Goal: Information Seeking & Learning: Learn about a topic

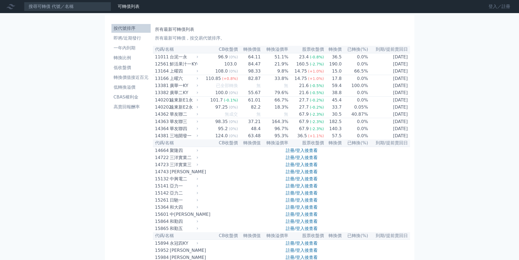
click at [502, 11] on link "登入／註冊" at bounding box center [499, 6] width 31 height 9
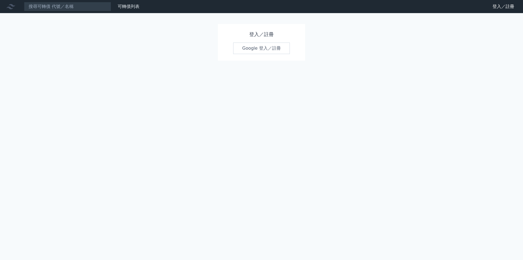
click at [245, 50] on link "Google 登入／註冊" at bounding box center [261, 47] width 57 height 11
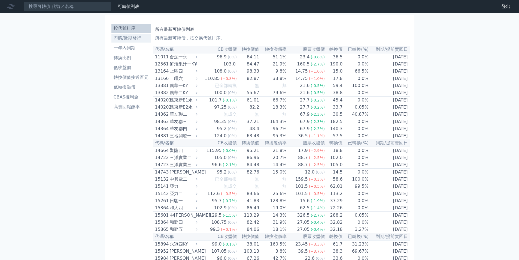
click at [131, 38] on li "即將/近期發行" at bounding box center [130, 38] width 39 height 7
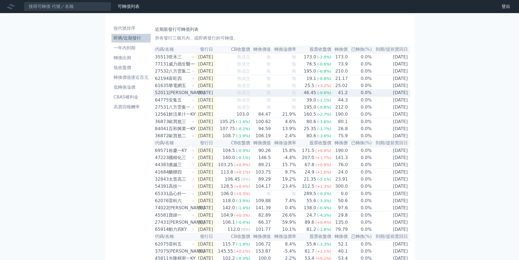
click at [204, 94] on td "[DATE]" at bounding box center [205, 92] width 20 height 7
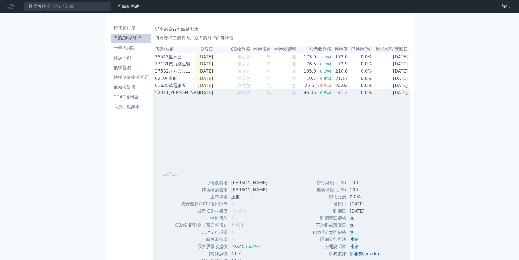
click at [191, 96] on div "[PERSON_NAME]" at bounding box center [181, 92] width 25 height 7
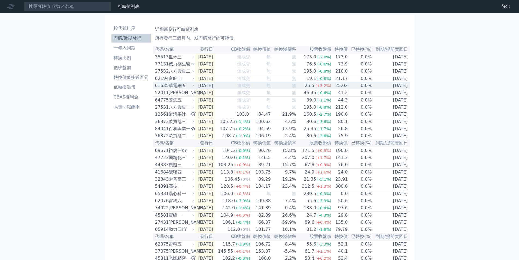
click at [201, 89] on td "[DATE]" at bounding box center [205, 85] width 20 height 7
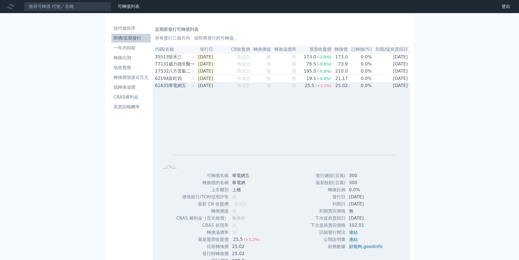
click at [201, 89] on td "[DATE]" at bounding box center [205, 85] width 20 height 7
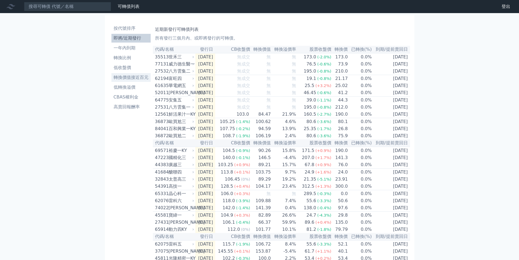
click at [129, 77] on li "轉換價值接近百元" at bounding box center [130, 77] width 39 height 7
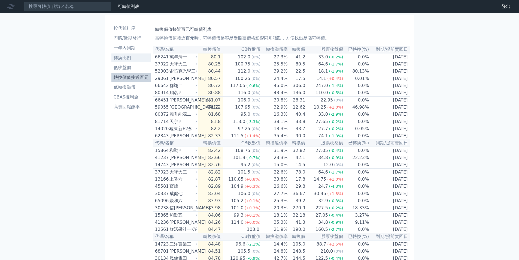
click at [130, 56] on li "轉換比例" at bounding box center [130, 57] width 39 height 7
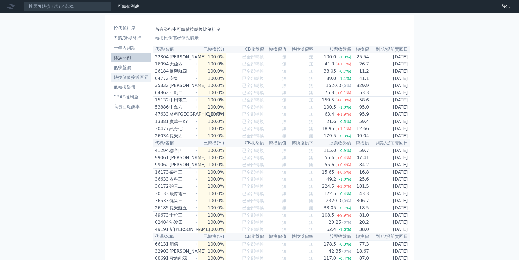
click at [140, 73] on link "轉換價值接近百元" at bounding box center [130, 77] width 39 height 9
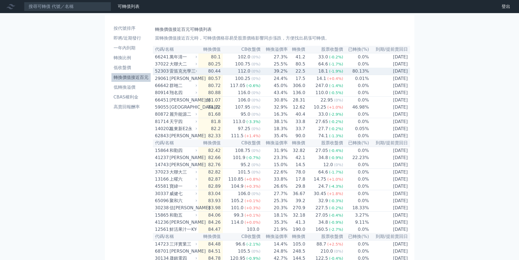
click at [353, 72] on td "80.13%" at bounding box center [356, 71] width 26 height 7
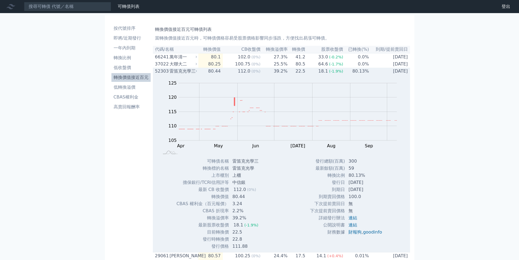
click at [353, 72] on td "80.13%" at bounding box center [356, 71] width 26 height 7
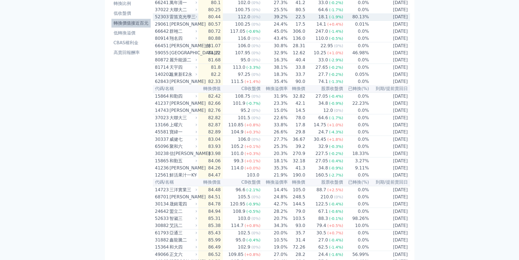
scroll to position [54, 0]
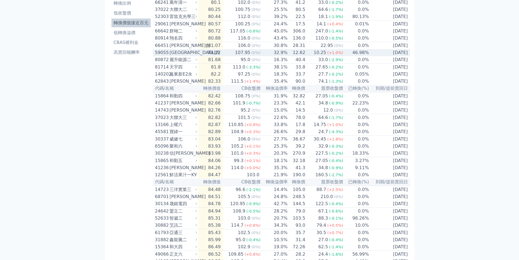
click at [361, 54] on td "46.98%" at bounding box center [356, 52] width 26 height 7
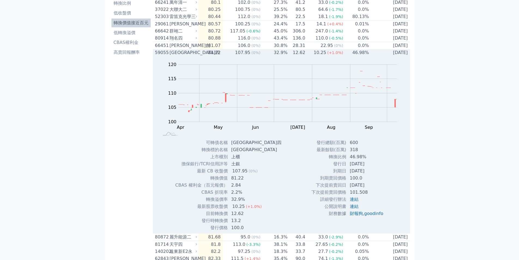
click at [361, 54] on td "46.98%" at bounding box center [356, 52] width 26 height 7
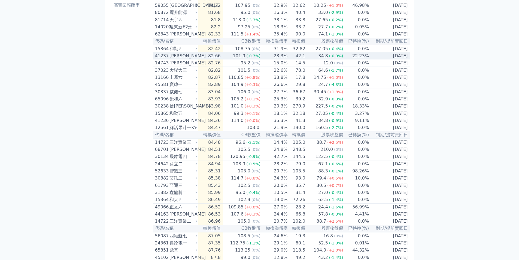
scroll to position [109, 0]
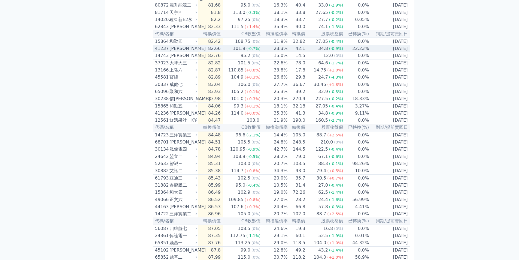
click at [363, 52] on td "22.23%" at bounding box center [356, 48] width 26 height 7
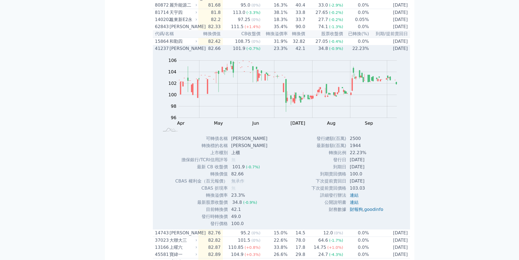
click at [363, 52] on td "22.23%" at bounding box center [356, 48] width 26 height 7
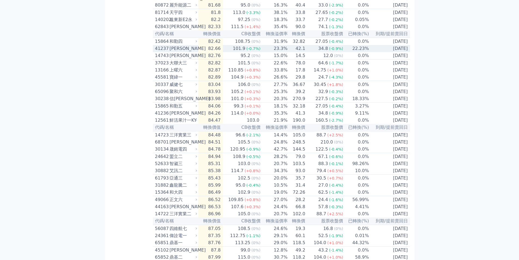
scroll to position [136, 0]
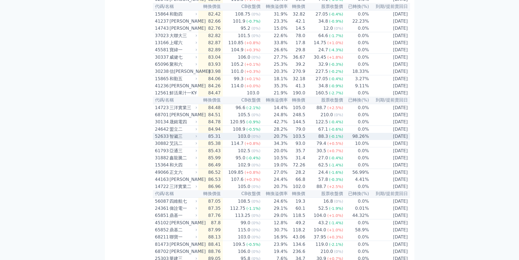
click at [369, 140] on td "[DATE]" at bounding box center [389, 136] width 41 height 7
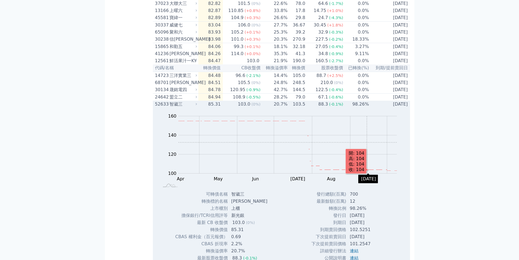
scroll to position [218, 0]
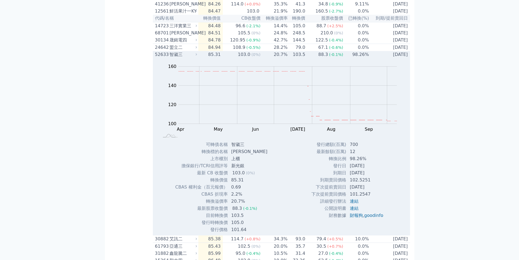
click at [343, 58] on td "98.26%" at bounding box center [356, 54] width 26 height 7
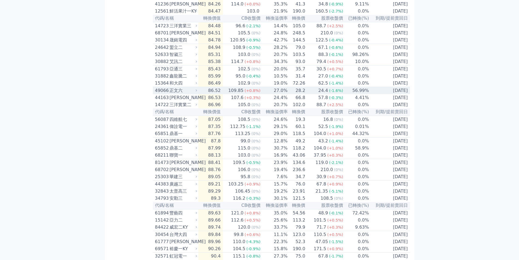
click at [332, 93] on span "(-1.6%)" at bounding box center [336, 90] width 14 height 4
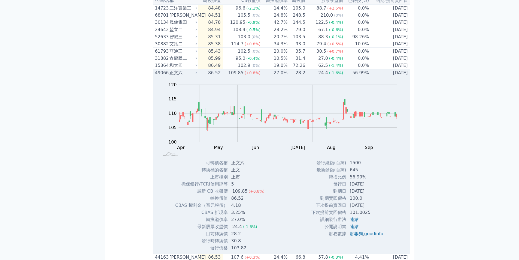
scroll to position [245, 0]
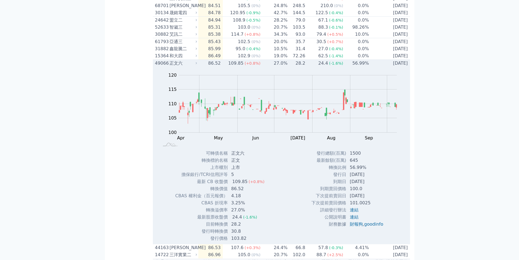
click at [306, 67] on td "28.2" at bounding box center [297, 63] width 18 height 7
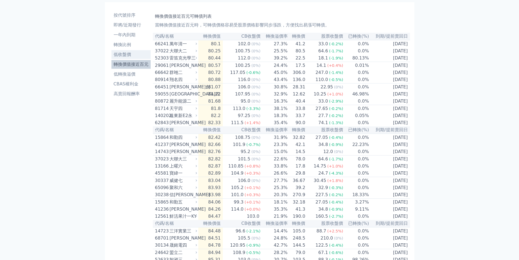
scroll to position [0, 0]
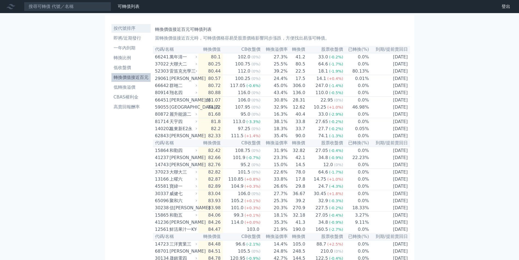
click at [122, 30] on li "按代號排序" at bounding box center [130, 28] width 39 height 7
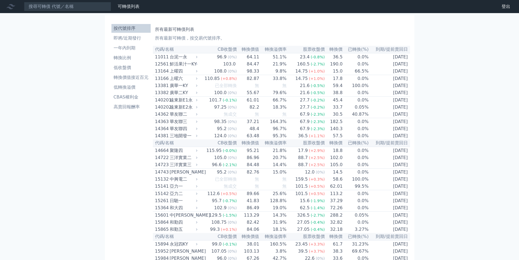
click at [133, 37] on li "即將/近期發行" at bounding box center [130, 38] width 39 height 7
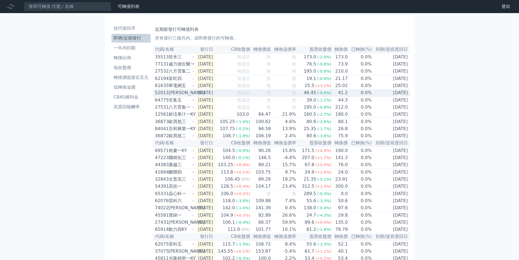
click at [193, 94] on icon at bounding box center [193, 92] width 3 height 3
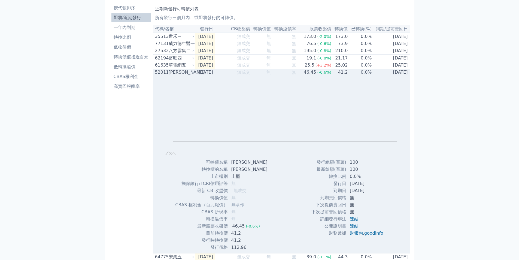
scroll to position [54, 0]
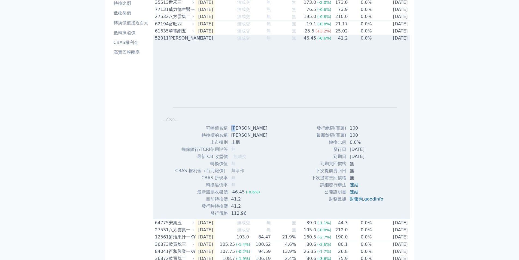
drag, startPoint x: 232, startPoint y: 131, endPoint x: 236, endPoint y: 130, distance: 4.1
click at [240, 130] on td "[PERSON_NAME]" at bounding box center [250, 127] width 44 height 7
click at [353, 187] on link "連結" at bounding box center [354, 184] width 9 height 5
click at [355, 194] on link "連結" at bounding box center [354, 191] width 9 height 5
click at [233, 40] on td "無成交" at bounding box center [232, 38] width 35 height 7
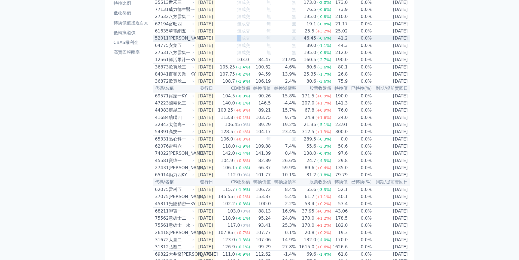
click at [233, 40] on td "無成交" at bounding box center [232, 38] width 35 height 7
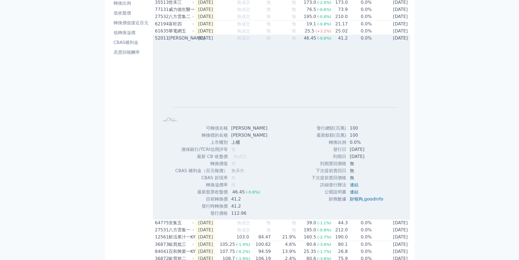
click at [237, 40] on td "無成交" at bounding box center [232, 38] width 35 height 7
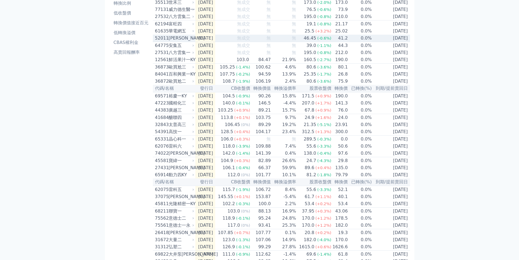
click at [237, 41] on td "無成交" at bounding box center [232, 38] width 35 height 7
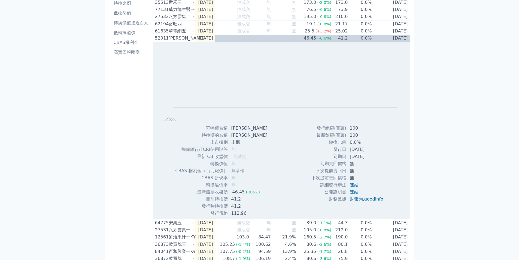
click at [108, 160] on div "按代號排序 即將/近期發行 一年內到期 轉換比例 低收盤價 轉換價值接近百元 低轉換溢價 CBAS權利金 高賣回報酬率 近期新發行可轉債列表 所有發行三個月內…" at bounding box center [259, 233] width 309 height 545
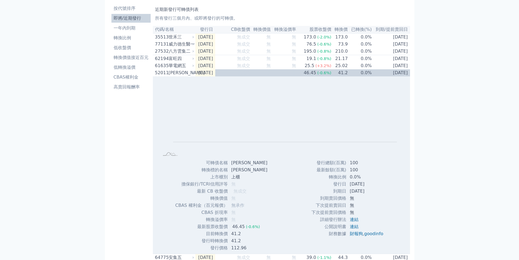
scroll to position [0, 0]
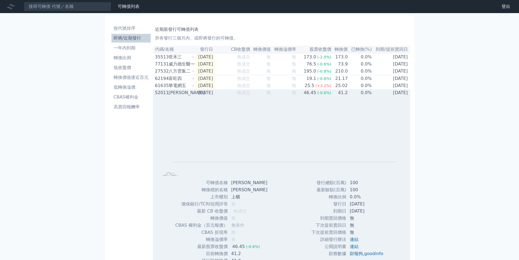
click at [215, 95] on td "[DATE]" at bounding box center [205, 92] width 20 height 7
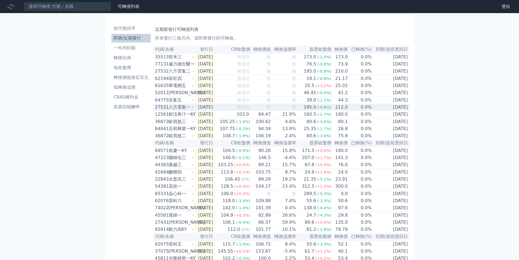
click at [204, 110] on td "[DATE]" at bounding box center [205, 107] width 20 height 7
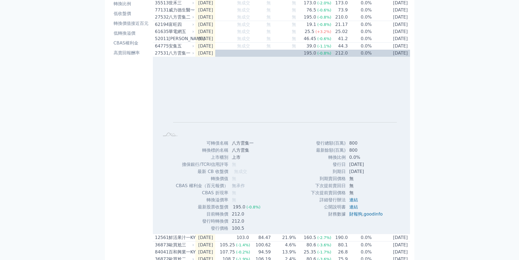
scroll to position [54, 0]
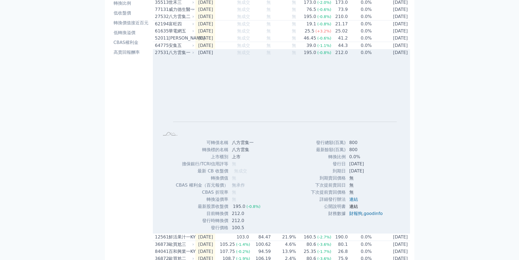
click at [354, 209] on link "連結" at bounding box center [353, 205] width 9 height 5
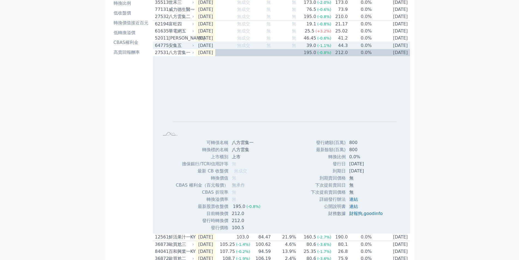
click at [208, 49] on td "[DATE]" at bounding box center [205, 45] width 20 height 7
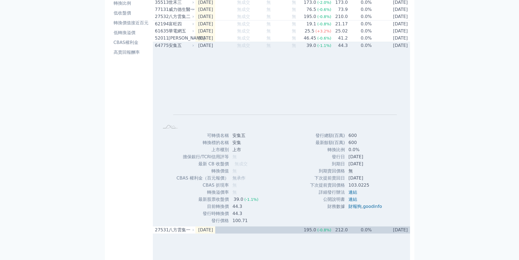
click at [207, 49] on td "[DATE]" at bounding box center [205, 45] width 20 height 7
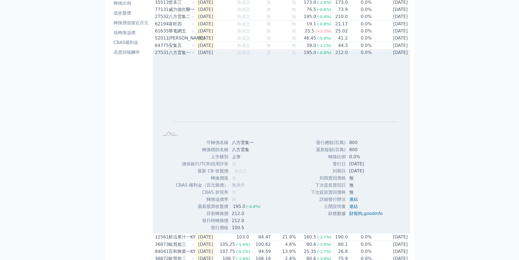
click at [201, 56] on td "[DATE]" at bounding box center [205, 52] width 20 height 7
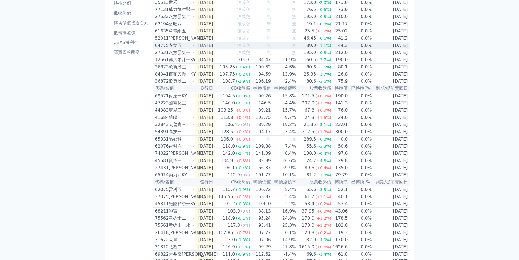
click at [201, 49] on td "[DATE]" at bounding box center [205, 45] width 20 height 7
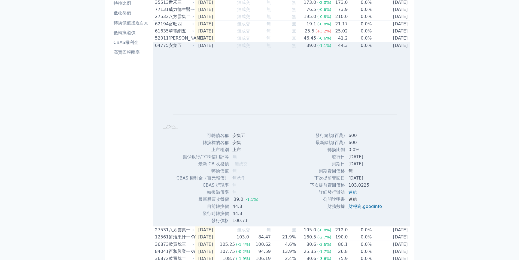
click at [350, 202] on link "連結" at bounding box center [352, 198] width 9 height 5
drag, startPoint x: 326, startPoint y: 157, endPoint x: 363, endPoint y: 189, distance: 49.1
click at [363, 189] on tbody "發行總額(百萬) 600 最新餘額(百萬) 600 轉換比例 0.0% 發行日 [DATE] 到期日 [DATE] 到期賣回價格 無 [DATE]" at bounding box center [348, 171] width 77 height 78
click at [363, 189] on td "103.0225" at bounding box center [365, 184] width 41 height 7
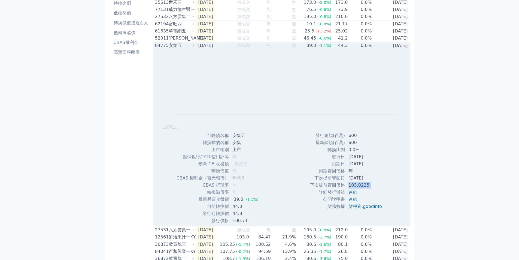
click at [363, 189] on td "103.0225" at bounding box center [365, 184] width 41 height 7
click at [372, 180] on td "[DATE]" at bounding box center [365, 177] width 41 height 7
click at [215, 49] on td "[DATE]" at bounding box center [205, 45] width 20 height 7
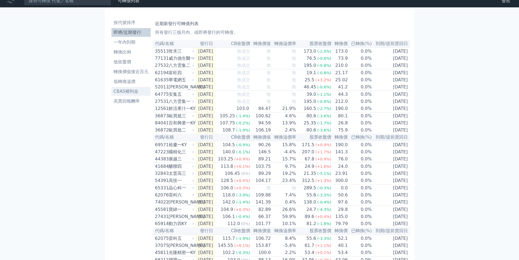
scroll to position [0, 0]
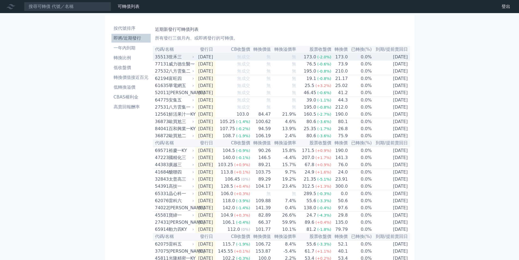
click at [182, 57] on div "世禾三" at bounding box center [181, 57] width 25 height 7
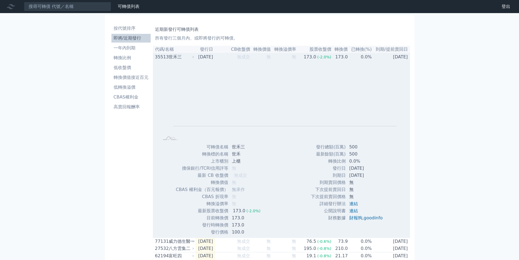
click at [182, 57] on div "世禾三" at bounding box center [181, 57] width 25 height 7
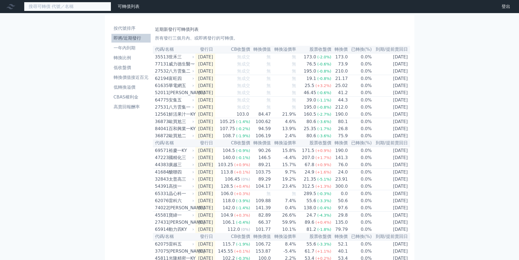
click at [69, 7] on input at bounding box center [67, 6] width 87 height 9
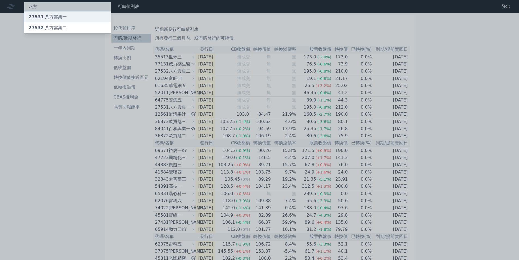
type input "八方"
click at [65, 20] on div "27531 八方雲集一" at bounding box center [67, 16] width 87 height 11
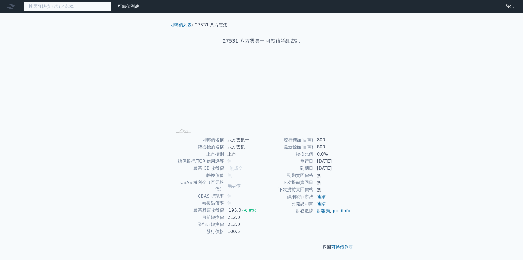
click at [61, 11] on input at bounding box center [67, 6] width 87 height 9
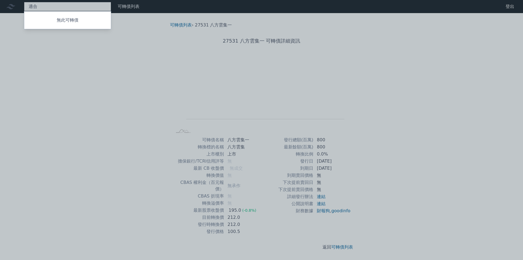
type input "適"
type input "世禾"
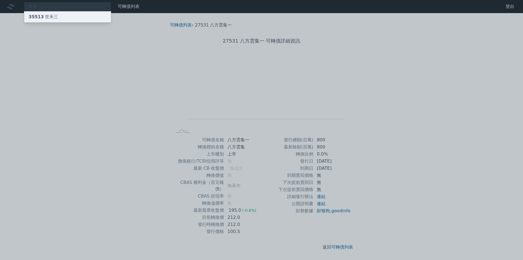
click at [59, 14] on div "35513 世禾三" at bounding box center [67, 16] width 87 height 11
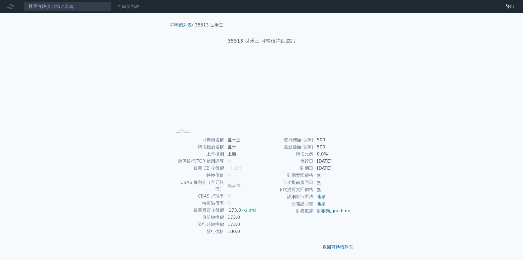
click at [124, 7] on link "可轉債列表" at bounding box center [129, 6] width 22 height 5
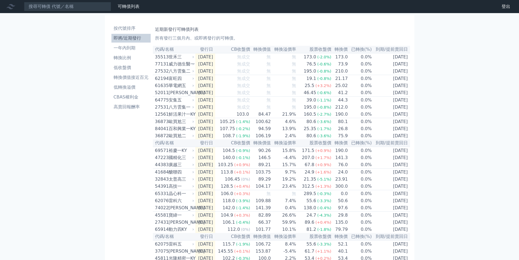
click at [39, 151] on div "可轉債列表 財務數據 可轉債列表 財務數據 登出 登出 按代號排序 即將/近期發行 一年內到期 轉換比例 低收盤價 轉換價值接近百元 低轉換溢價" at bounding box center [259, 192] width 519 height 385
click at [126, 59] on li "轉換比例" at bounding box center [130, 57] width 39 height 7
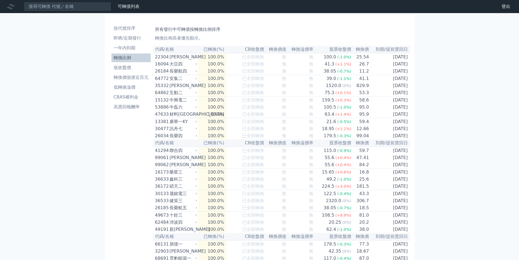
click at [123, 66] on li "低收盤價" at bounding box center [130, 67] width 39 height 7
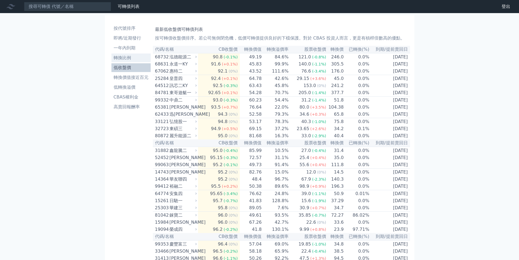
click at [127, 59] on li "轉換比例" at bounding box center [130, 57] width 39 height 7
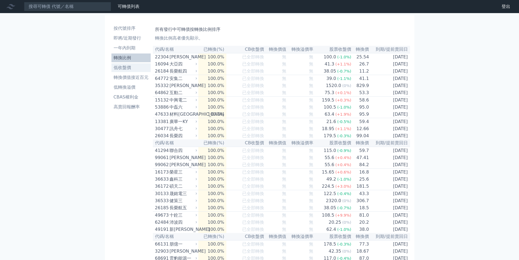
click at [126, 66] on li "低收盤價" at bounding box center [130, 67] width 39 height 7
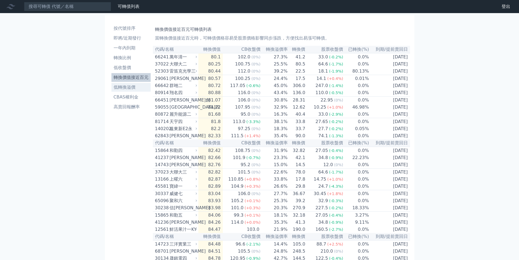
click at [122, 85] on li "低轉換溢價" at bounding box center [130, 87] width 39 height 7
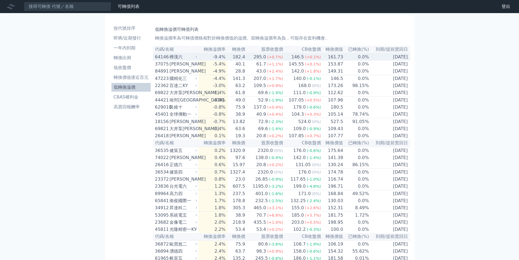
click at [176, 57] on div "樺漢六" at bounding box center [182, 57] width 26 height 7
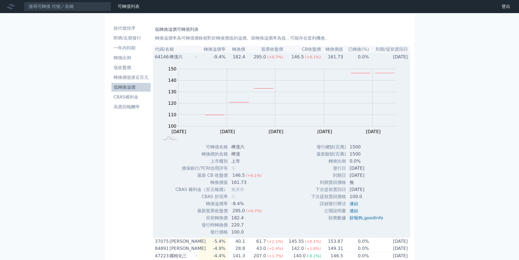
click at [176, 57] on div "樺漢六" at bounding box center [182, 57] width 26 height 7
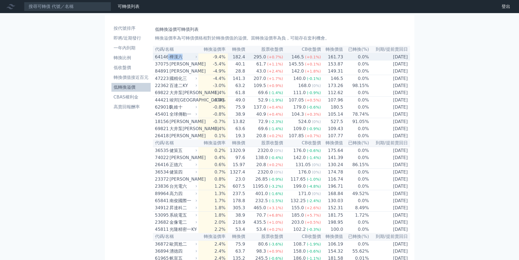
drag, startPoint x: 182, startPoint y: 57, endPoint x: 169, endPoint y: 59, distance: 13.7
click at [169, 59] on div "64146 [GEOGRAPHIC_DATA]" at bounding box center [175, 57] width 40 height 7
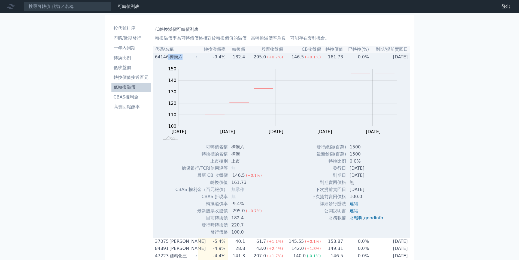
copy div "樺漢六"
drag, startPoint x: 247, startPoint y: 175, endPoint x: 364, endPoint y: 174, distance: 117.4
click at [364, 174] on div "Zoom Out 100 80 90 100 110 120 130 140 150 160 L [DATE] Oct [DATE] Oct [DATE] O…" at bounding box center [281, 147] width 257 height 175
click at [364, 174] on td "[DATE]" at bounding box center [366, 175] width 41 height 7
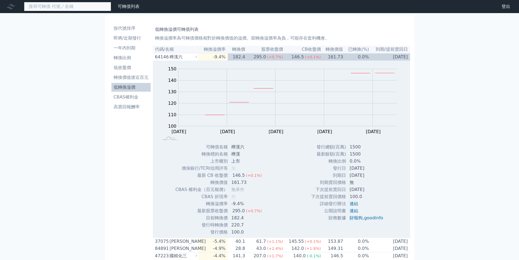
click at [72, 7] on input at bounding box center [67, 6] width 87 height 9
paste input "樺漢六"
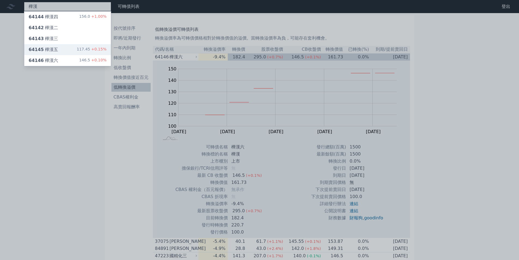
type input "樺漢"
click at [62, 49] on div "64145 樺漢五 117.45 +0.15%" at bounding box center [67, 49] width 87 height 11
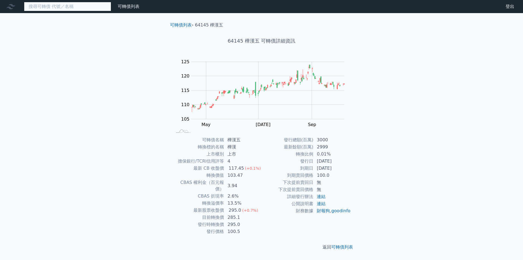
click at [47, 8] on input at bounding box center [67, 6] width 87 height 9
paste input "樺漢六"
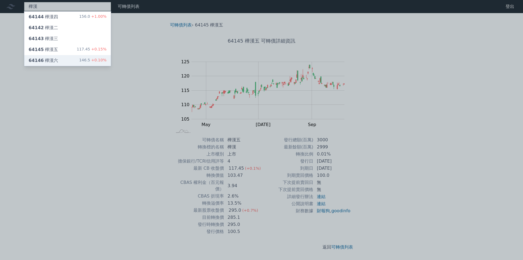
type input "樺漢"
click at [51, 59] on div "64146 [GEOGRAPHIC_DATA]" at bounding box center [43, 60] width 29 height 7
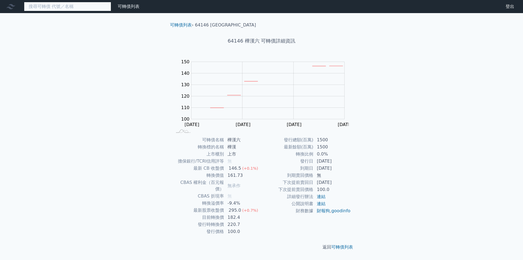
click at [68, 7] on input at bounding box center [67, 6] width 87 height 9
click at [331, 196] on td "連結" at bounding box center [332, 196] width 37 height 7
click at [62, 7] on input at bounding box center [67, 6] width 87 height 9
paste input "樺漢六"
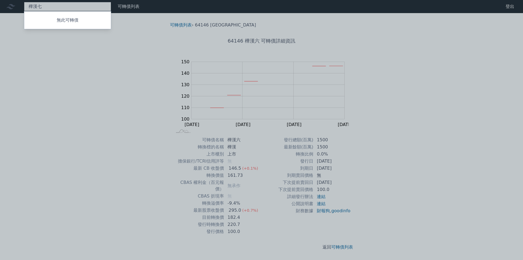
type input "樺漢七"
drag, startPoint x: 77, startPoint y: 3, endPoint x: 0, endPoint y: 2, distance: 76.6
click at [0, 2] on div at bounding box center [261, 130] width 523 height 260
drag, startPoint x: 41, startPoint y: 8, endPoint x: 0, endPoint y: 8, distance: 41.4
click at [24, 8] on div "樺漢七 無此可轉債" at bounding box center [67, 6] width 87 height 9
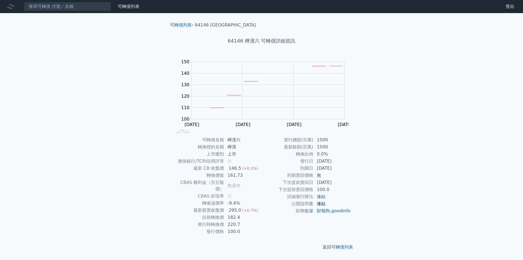
click at [322, 203] on link "連結" at bounding box center [321, 203] width 9 height 5
click at [122, 5] on link "可轉債列表" at bounding box center [129, 6] width 22 height 5
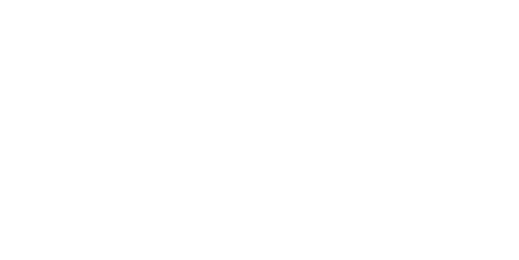
scroll to position [82, 0]
click td "27.8%"
click td "[DATE]"
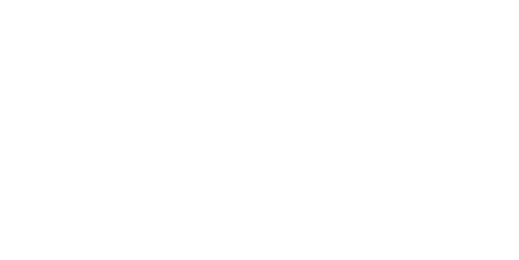
click td "[DATE]"
click td "0.0%"
drag, startPoint x: 243, startPoint y: 164, endPoint x: 230, endPoint y: 164, distance: 13.6
click td "弘塑二"
copy td "弘塑二"
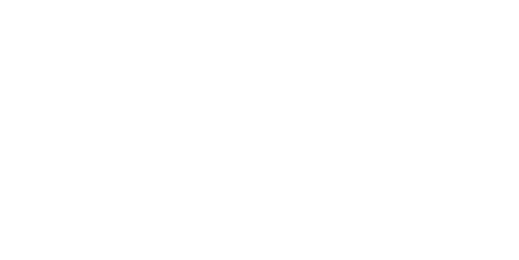
click td "[DATE]"
click div "大量二"
click icon
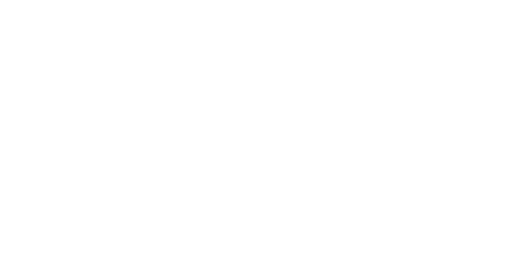
scroll to position [151, 0]
click td "[DATE]"
click div "按代號排序 即將/近期發行 一年內到期 轉換比例 低收盤價 轉換價值接近百元 低轉換溢價 CBAS權利金 高賣回報酬率"
click li "即將/近期發行"
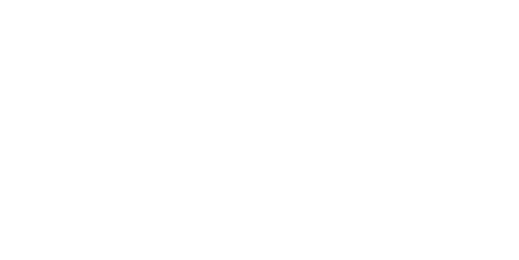
click div "華電網五"
click div "富旺四"
click div "八方雲集二"
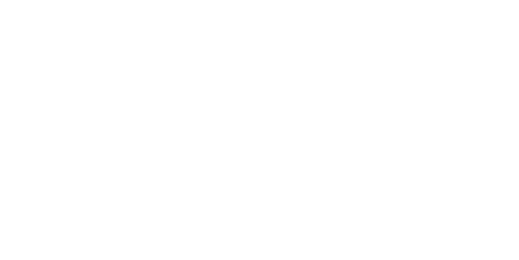
click div "八方雲集二"
click div "威力德生醫一"
click div "世禾三"
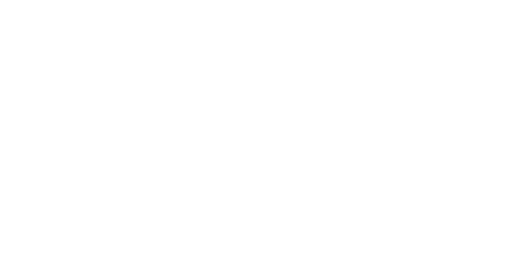
scroll to position [54, 0]
click div "晶心科一"
click div "高技一"
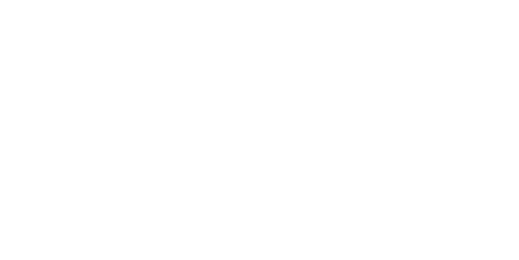
click div "高技一"
click div "太普高三"
click div "醣聯四"
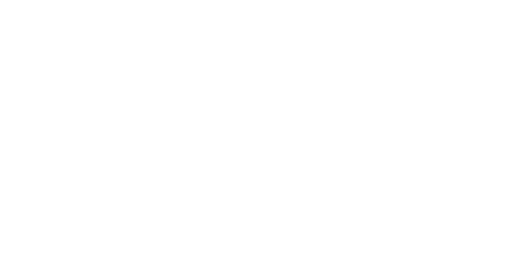
scroll to position [151, 0]
click div "可轉債列表 財務數據 可轉債列表 財務數據 登出 登出 按代號排序 即將/近期發行 一年內到期 轉換比例 低收盤價 轉換價值接近百元 低轉換溢價"
click input
type input "男"
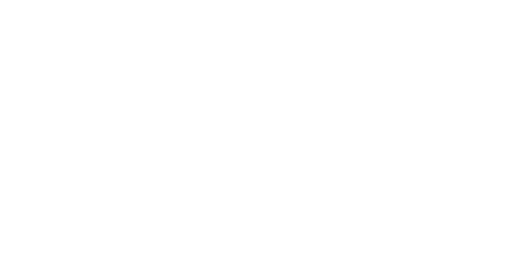
type input "南"
click div "59055 [GEOGRAPHIC_DATA]四 107.95 +0.00%"
click link "可轉債列表"
click div "亞力二"
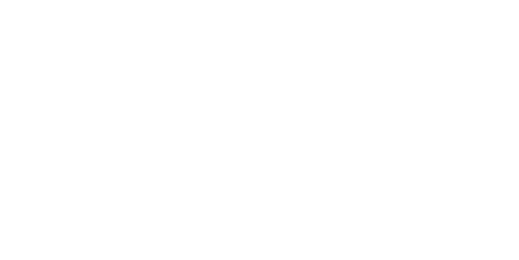
click div "可轉債列表 財務數據 可轉債列表 財務數據 登出 登出 按代號排序 即將/近期發行 一年內到期 轉換比例 低收盤價 轉換價值接近百元 低轉換溢價"
drag, startPoint x: 89, startPoint y: 147, endPoint x: 56, endPoint y: 3, distance: 148.0
click input
type input "亞帝"
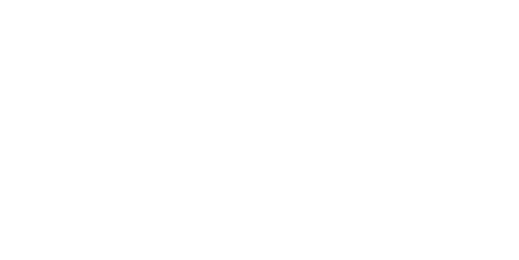
click div "35161 亞帝[PERSON_NAME]"
click tr "最新股票收盤價 20.5 (0%)"
click td "最新股票收盤價"
click link "連結"
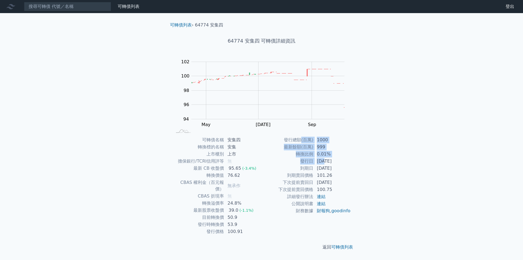
drag, startPoint x: 302, startPoint y: 140, endPoint x: 324, endPoint y: 160, distance: 30.7
click at [324, 160] on tbody "發行總額(百萬) 1000 最新餘額(百萬) 999 轉換比例 0.01% 發行日 [DATE] 到期日 [DATE] 到期賣回價格 101.26 下次提前賣…" at bounding box center [306, 175] width 89 height 78
click at [324, 160] on td "[DATE]" at bounding box center [332, 160] width 37 height 7
